Goal: Contribute content: Add original content to the website for others to see

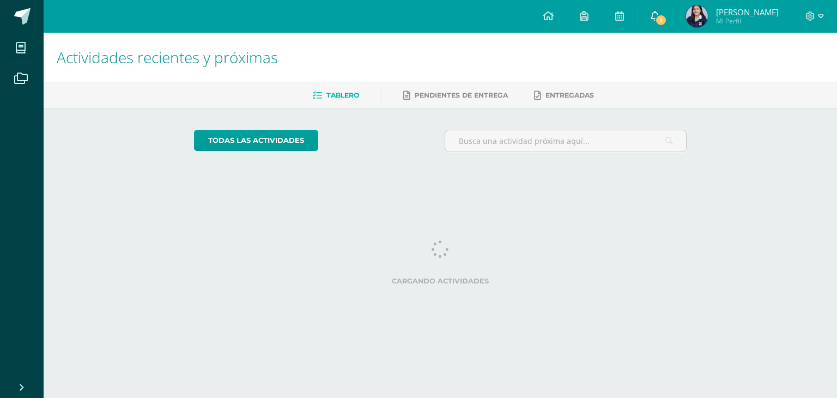
click at [665, 16] on span "1" at bounding box center [661, 20] width 12 height 12
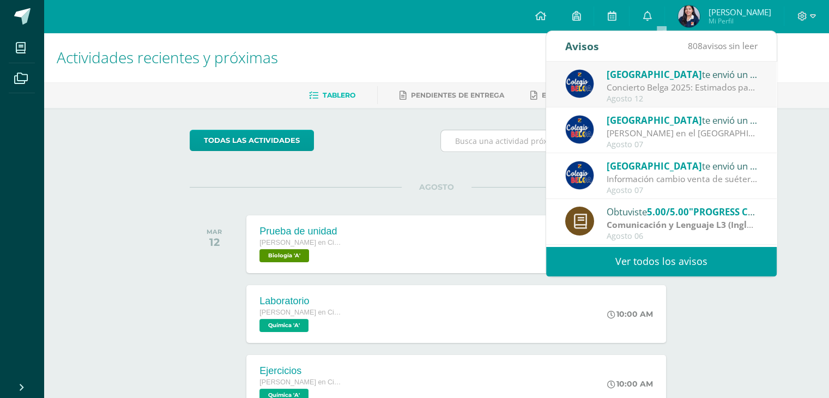
click at [523, 143] on input "text" at bounding box center [562, 140] width 242 height 21
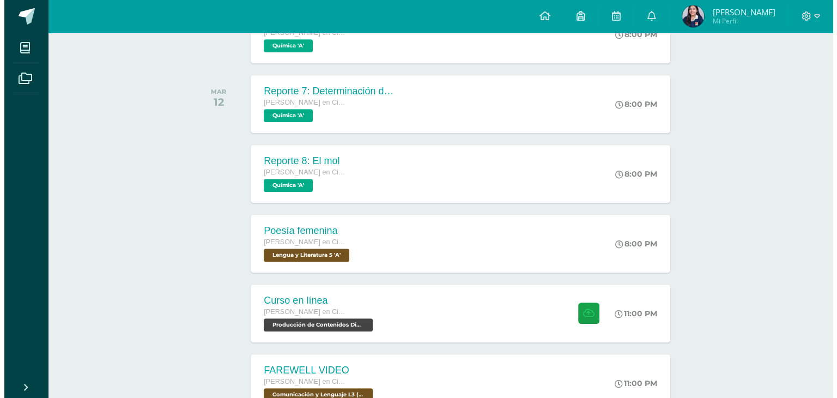
scroll to position [561, 0]
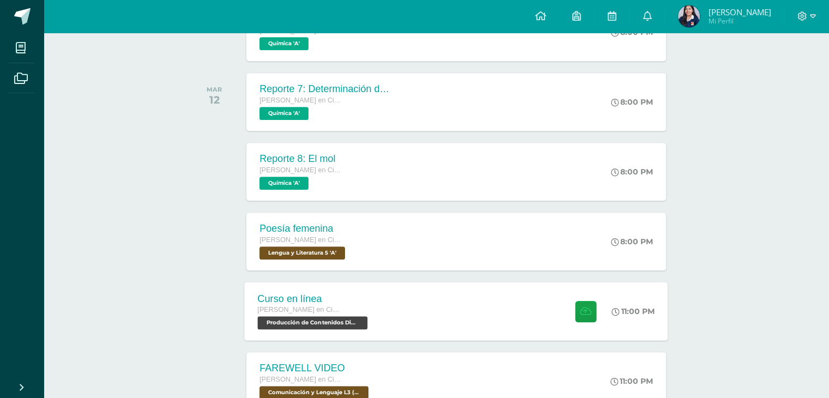
click at [403, 301] on div "Curso en línea [PERSON_NAME] en Ciencias y Letras con Orientación en Computació…" at bounding box center [457, 311] width 424 height 58
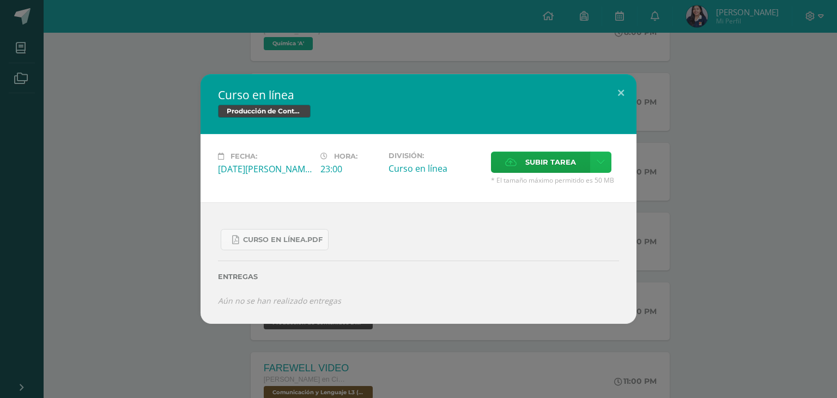
click at [593, 156] on link at bounding box center [600, 162] width 21 height 21
click at [528, 183] on link "Subir enlace" at bounding box center [562, 186] width 109 height 17
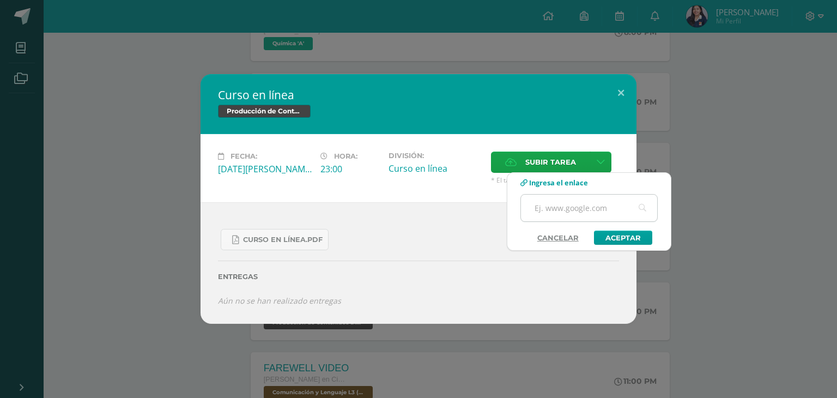
click at [550, 219] on input "text" at bounding box center [589, 208] width 136 height 27
paste input "[URL][DOMAIN_NAME]"
type input "[URL][DOMAIN_NAME]"
click at [636, 227] on div "[URL][DOMAIN_NAME]" at bounding box center [589, 212] width 137 height 37
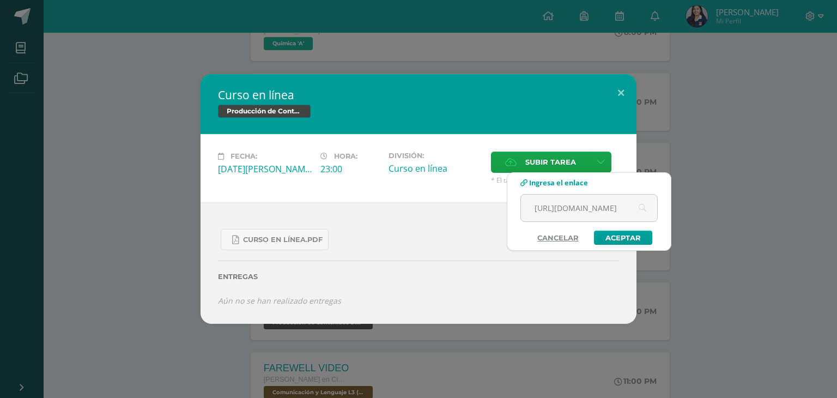
click at [627, 245] on div "Subir enlace Ingresa el enlace Cancelar Aceptar" at bounding box center [589, 211] width 165 height 79
click at [630, 240] on link "Aceptar" at bounding box center [623, 238] width 58 height 14
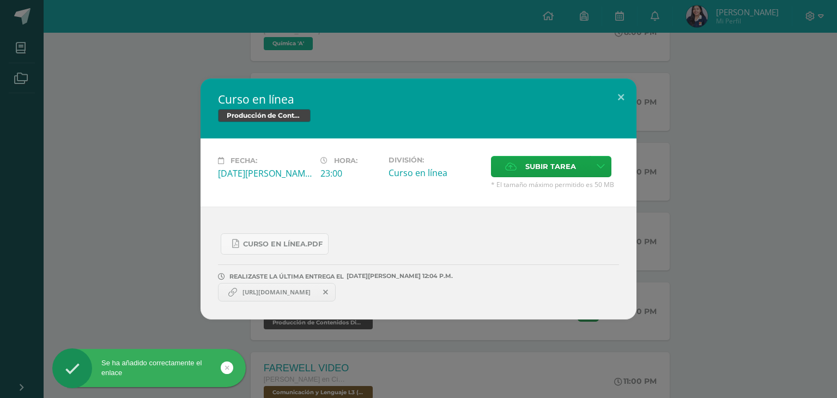
click at [316, 293] on span "[URL][DOMAIN_NAME]" at bounding box center [276, 292] width 79 height 9
click at [294, 294] on span "[URL][DOMAIN_NAME]" at bounding box center [276, 292] width 79 height 9
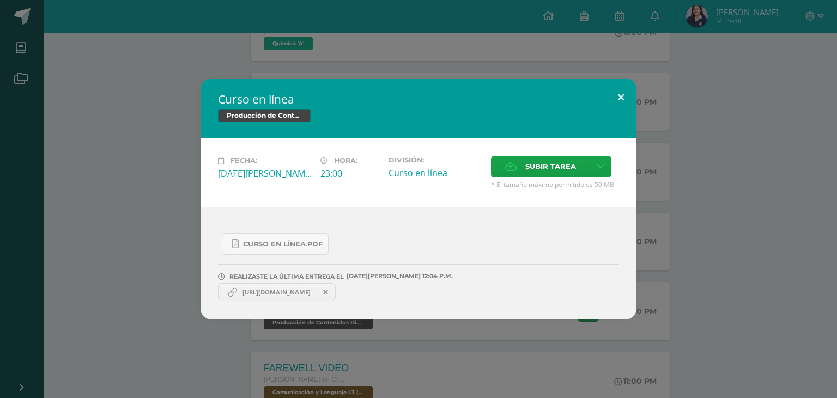
click at [618, 97] on button at bounding box center [621, 97] width 31 height 37
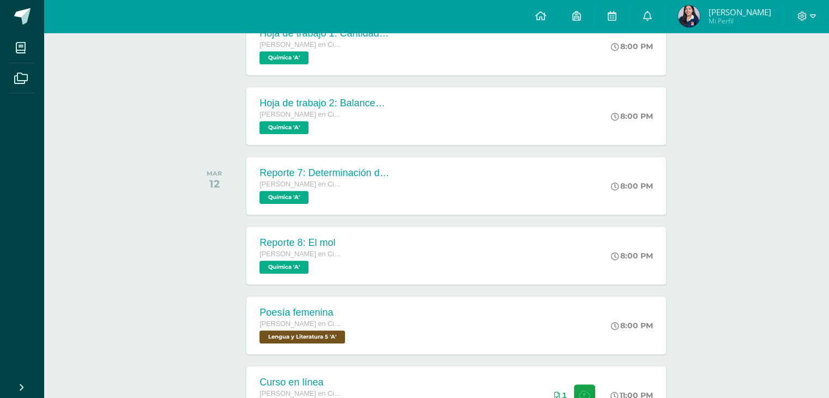
scroll to position [449, 0]
